Goal: Information Seeking & Learning: Learn about a topic

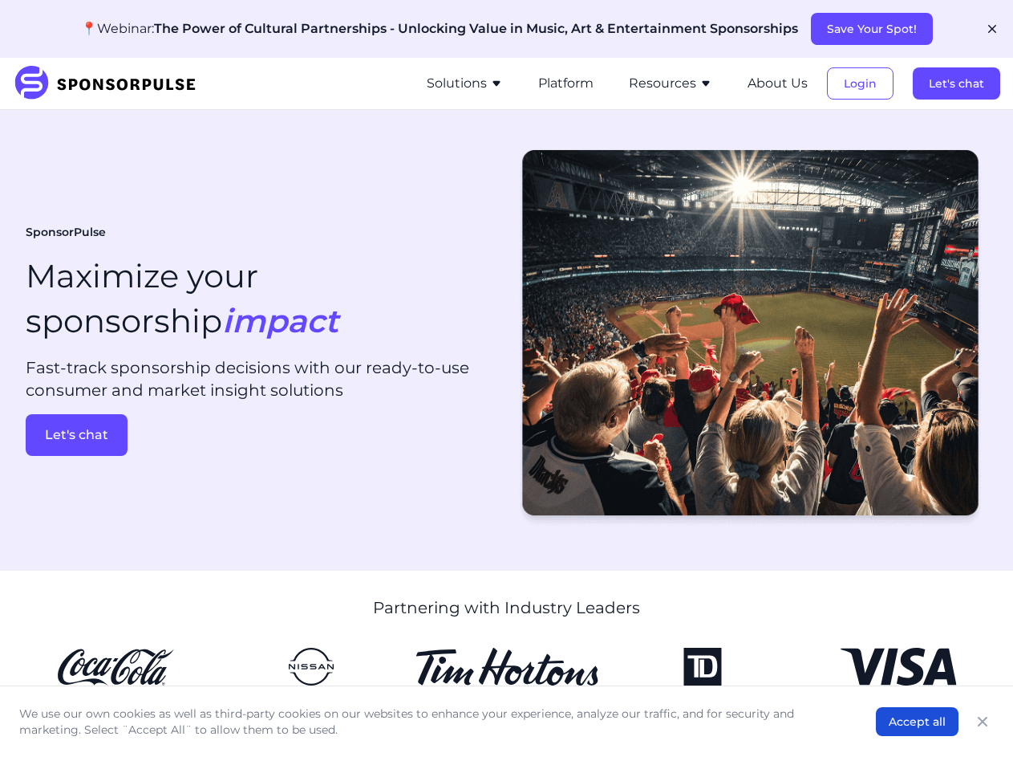
click at [871, 29] on button "Save Your Spot!" at bounding box center [872, 29] width 122 height 32
click at [992, 29] on icon "button" at bounding box center [992, 29] width 8 height 8
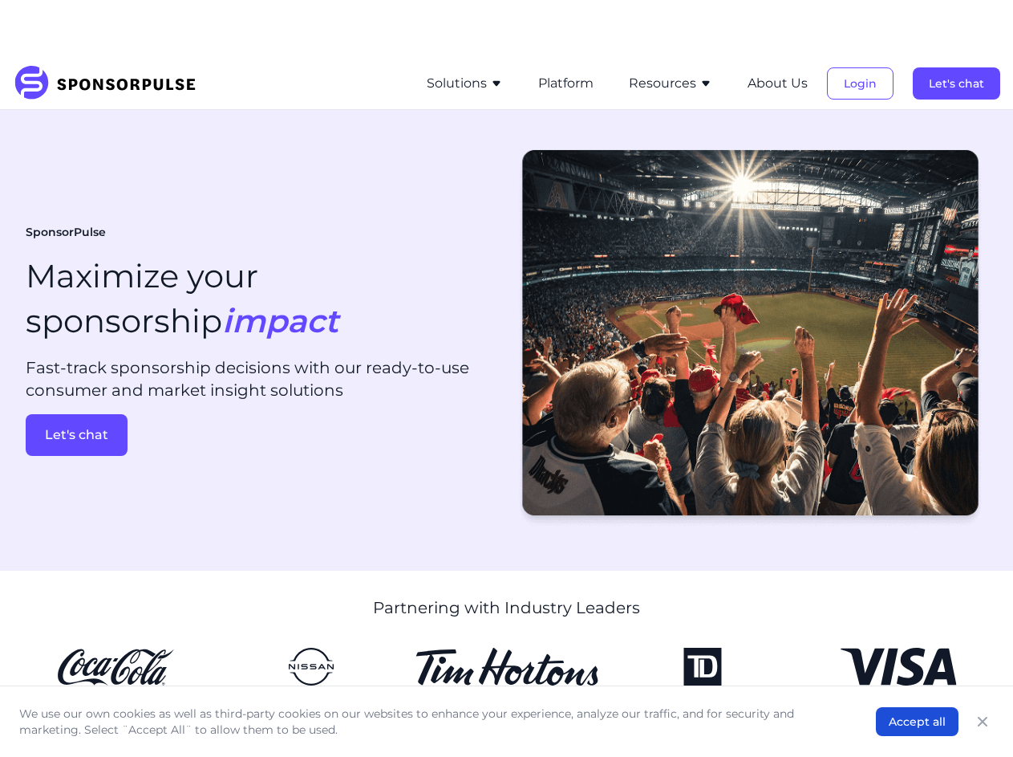
click at [468, 83] on button "Solutions" at bounding box center [465, 83] width 76 height 19
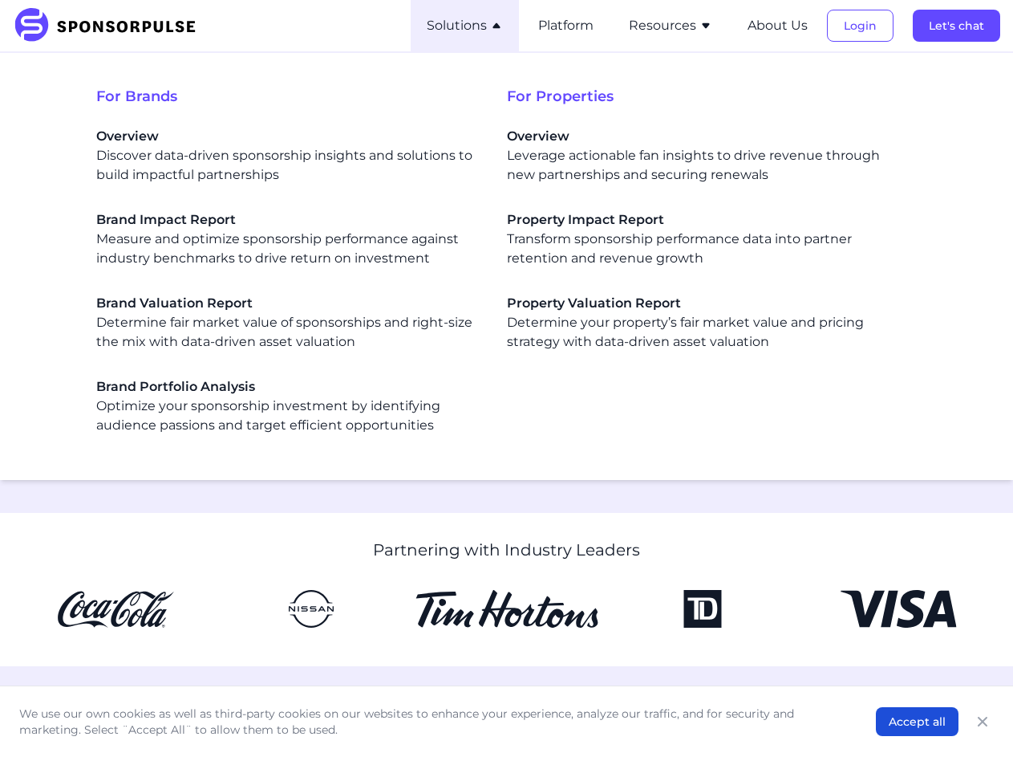
click at [569, 85] on span "For Properties" at bounding box center [712, 96] width 411 height 22
click at [673, 83] on div "For Brands Overview Discover data-driven sponsorship insights and solutions to …" at bounding box center [507, 266] width 988 height 401
click at [780, 83] on div "For Brands Overview Discover data-driven sponsorship insights and solutions to …" at bounding box center [507, 266] width 988 height 401
click at [862, 83] on div "For Brands Overview Discover data-driven sponsorship insights and solutions to …" at bounding box center [507, 266] width 988 height 401
click at [957, 83] on div "For Brands Overview Discover data-driven sponsorship insights and solutions to …" at bounding box center [507, 266] width 988 height 401
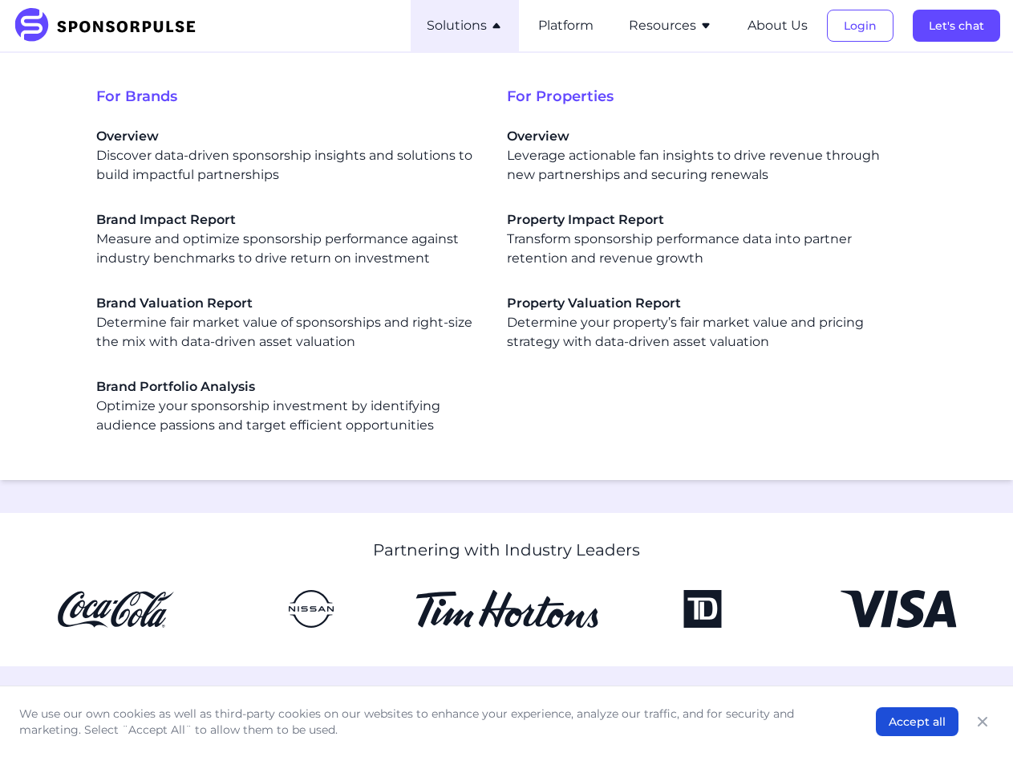
click at [76, 435] on div "For Brands Overview Discover data-driven sponsorship insights and solutions to …" at bounding box center [507, 266] width 988 height 401
click at [918, 721] on button "Accept all" at bounding box center [917, 721] width 83 height 29
